Goal: Book appointment/travel/reservation

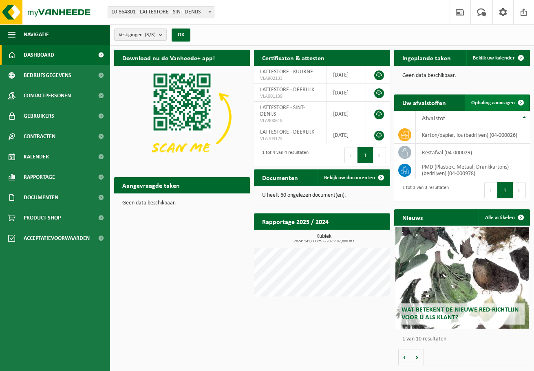
click at [486, 99] on link "Ophaling aanvragen" at bounding box center [496, 103] width 64 height 16
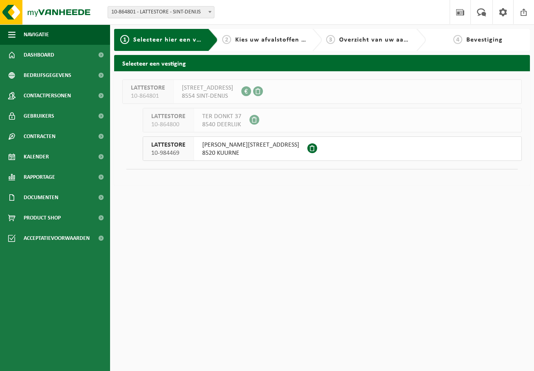
click at [234, 143] on span "PIETER VERHAEGHESTRAAT 34" at bounding box center [250, 145] width 97 height 8
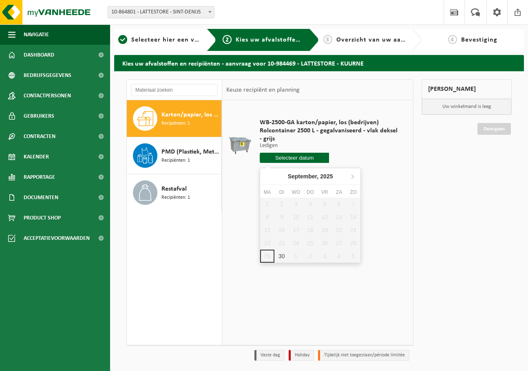
click at [283, 162] on input "text" at bounding box center [294, 158] width 69 height 10
click at [275, 257] on div "30" at bounding box center [281, 256] width 14 height 13
type input "Van 2025-09-30"
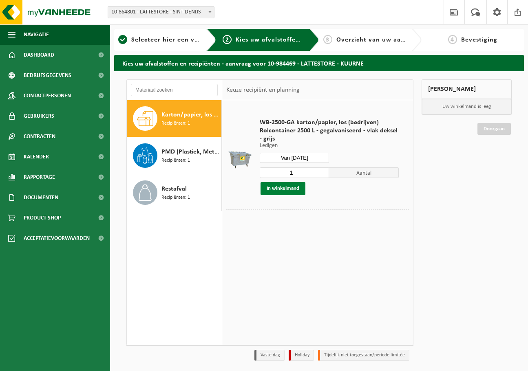
click at [290, 187] on button "In winkelmand" at bounding box center [282, 188] width 45 height 13
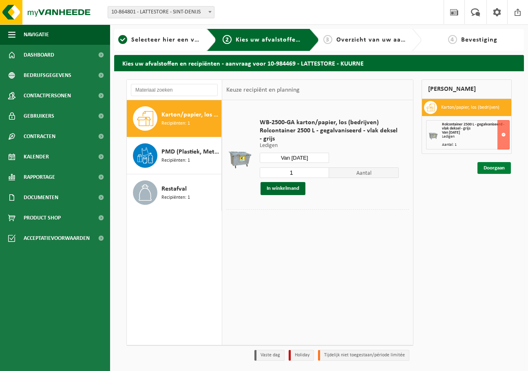
click at [494, 168] on link "Doorgaan" at bounding box center [493, 168] width 33 height 12
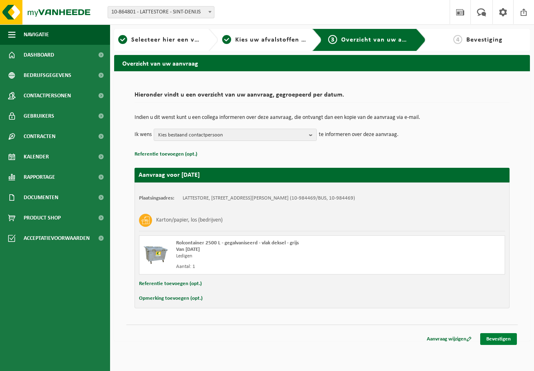
click at [493, 334] on link "Bevestigen" at bounding box center [498, 339] width 37 height 12
